Goal: Information Seeking & Learning: Find specific page/section

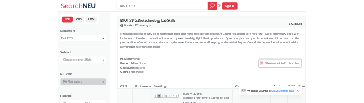
scroll to position [287, 0]
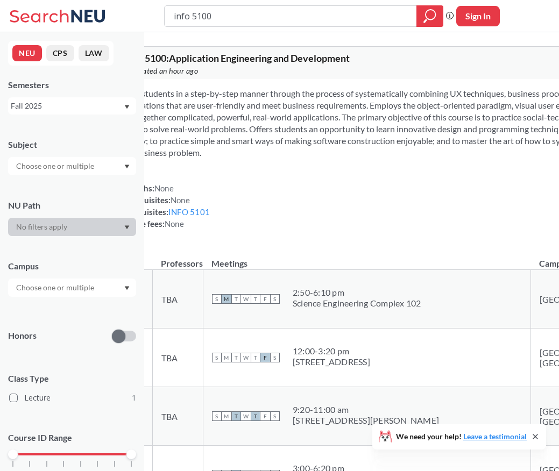
scroll to position [215, 0]
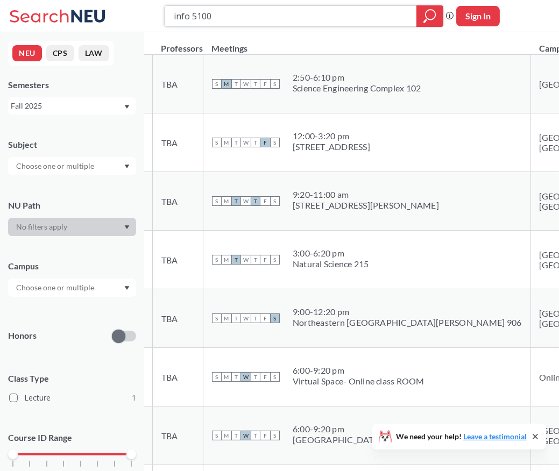
drag, startPoint x: 253, startPoint y: 10, endPoint x: 18, endPoint y: 12, distance: 235.7
click at [18, 12] on div "info 5100 Phrase search guarantees the exact search appears in the results. Ex.…" at bounding box center [279, 16] width 559 height 32
type input "ds 5010"
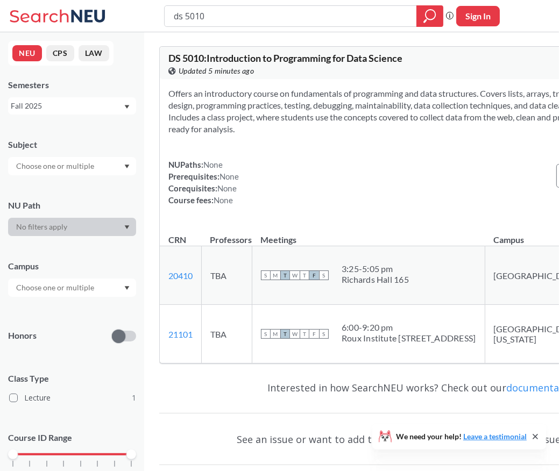
drag, startPoint x: 258, startPoint y: 15, endPoint x: 140, endPoint y: 13, distance: 117.3
click at [140, 13] on div "ds 5010 Phrase search guarantees the exact search appears in the results. Ex. I…" at bounding box center [279, 16] width 559 height 32
type input "cs 5001"
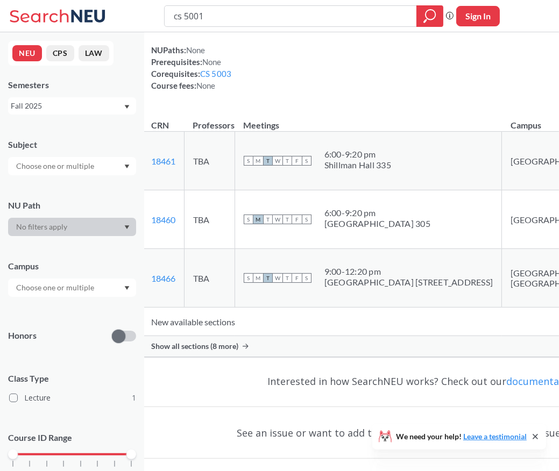
scroll to position [215, 0]
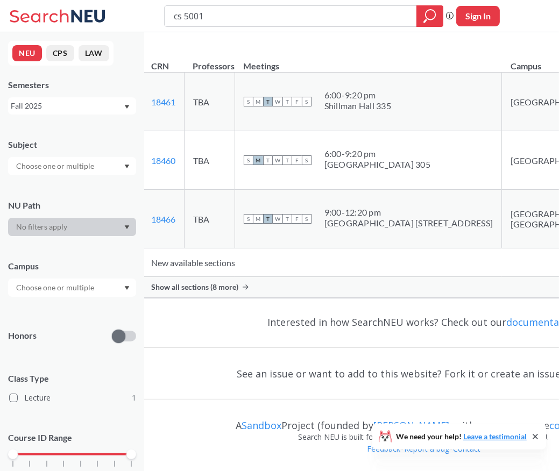
click at [238, 292] on span "Show all sections (8 more)" at bounding box center [194, 287] width 87 height 10
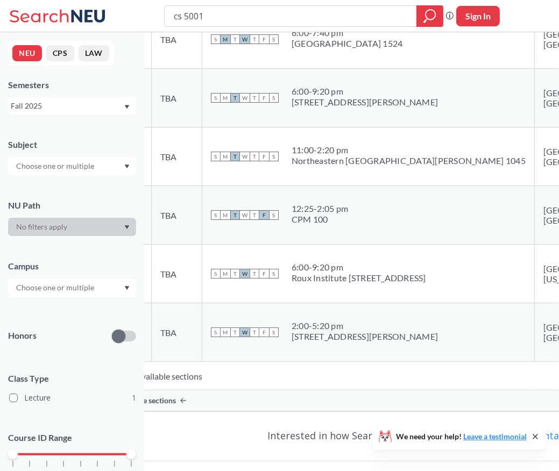
scroll to position [574, 0]
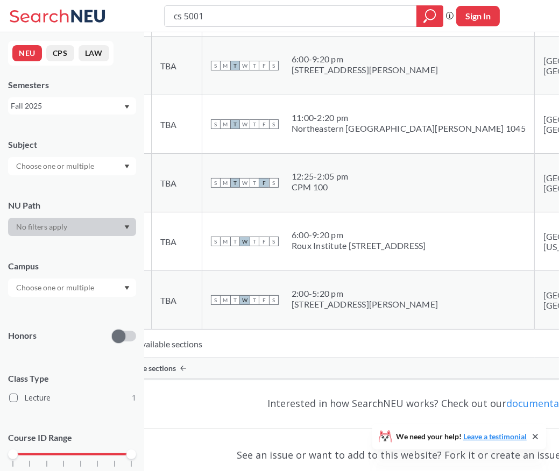
drag, startPoint x: 202, startPoint y: 265, endPoint x: 173, endPoint y: 266, distance: 29.1
click at [152, 266] on td "18463 View this section on Banner." at bounding box center [131, 242] width 42 height 59
copy link "18463"
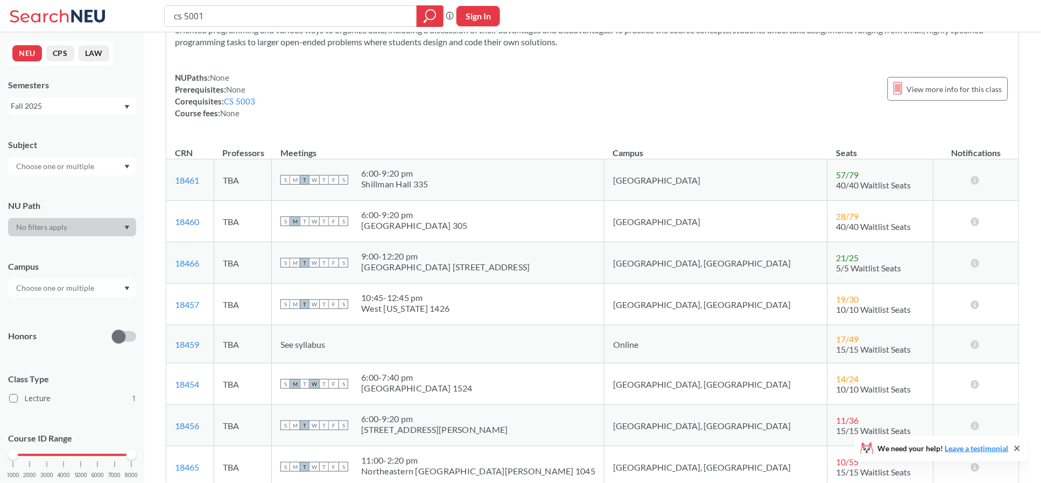
scroll to position [80, 0]
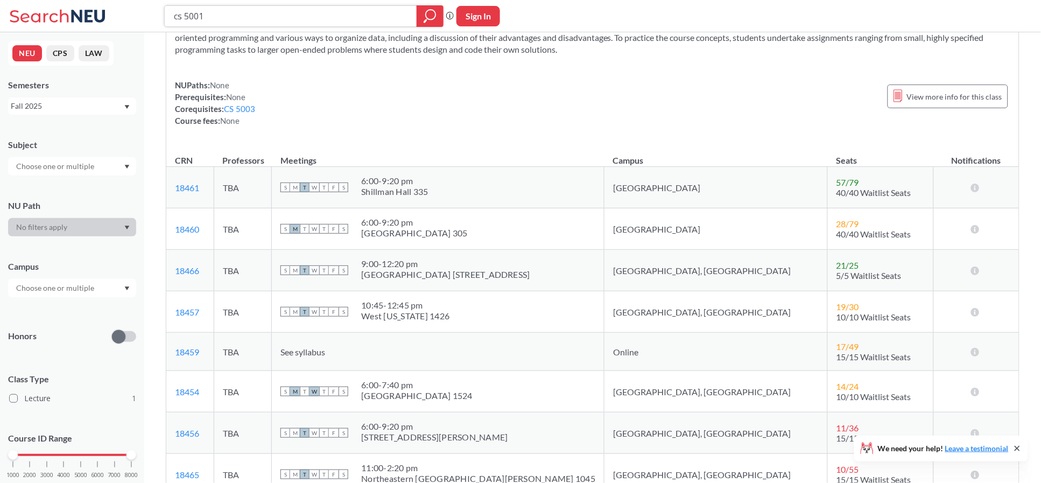
drag, startPoint x: 202, startPoint y: 19, endPoint x: 95, endPoint y: 17, distance: 107.6
click at [95, 17] on div "cs 5001 Phrase search guarantees the exact search appears in the results. Ex. I…" at bounding box center [520, 16] width 1041 height 32
type input "ds 5010"
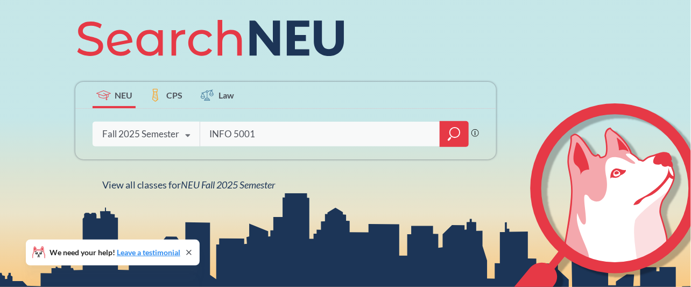
scroll to position [143, 0]
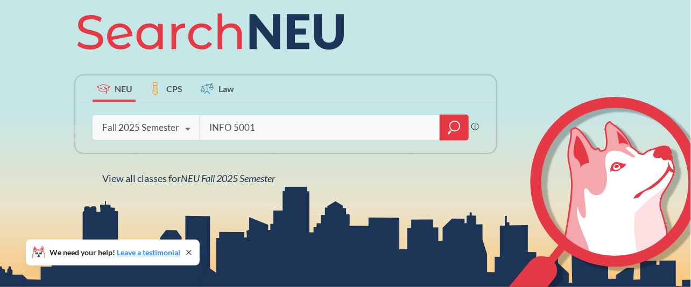
type input "INFO 5001"
click at [452, 127] on icon "magnifying glass" at bounding box center [454, 127] width 13 height 15
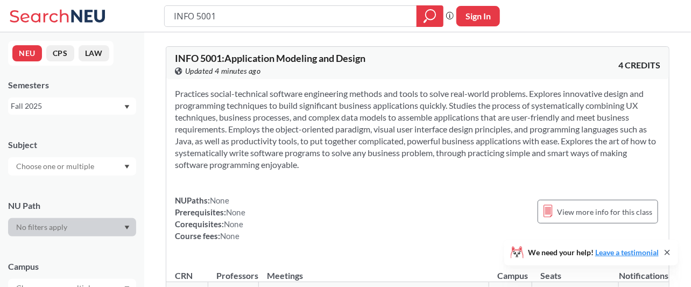
scroll to position [71, 0]
